Goal: Communication & Community: Participate in discussion

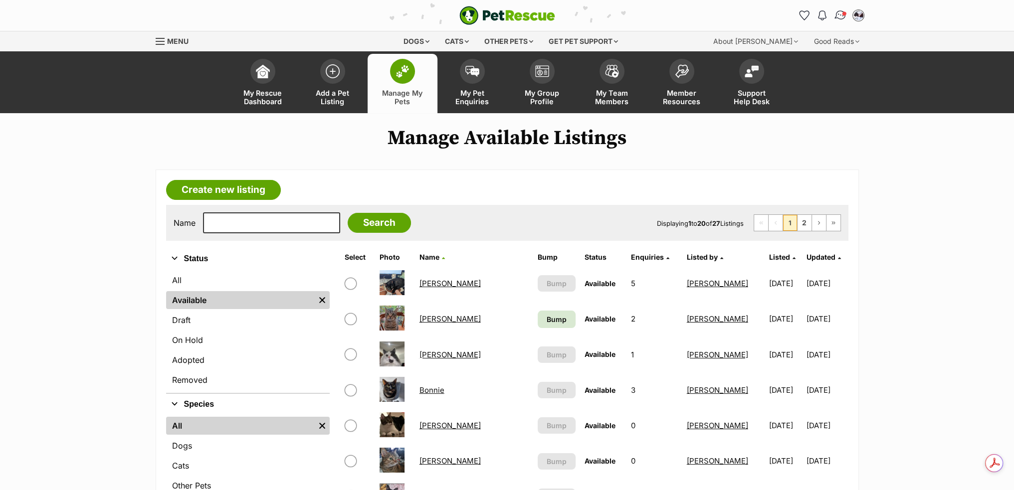
click at [842, 13] on img "Conversations" at bounding box center [840, 15] width 13 height 13
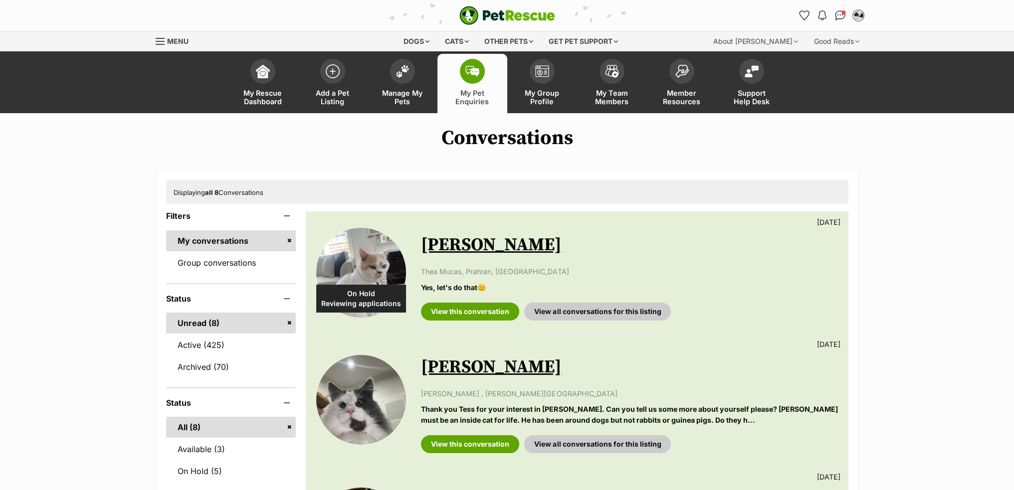
click at [229, 264] on link "Group conversations" at bounding box center [231, 262] width 130 height 21
